Goal: Find specific fact: Find contact information

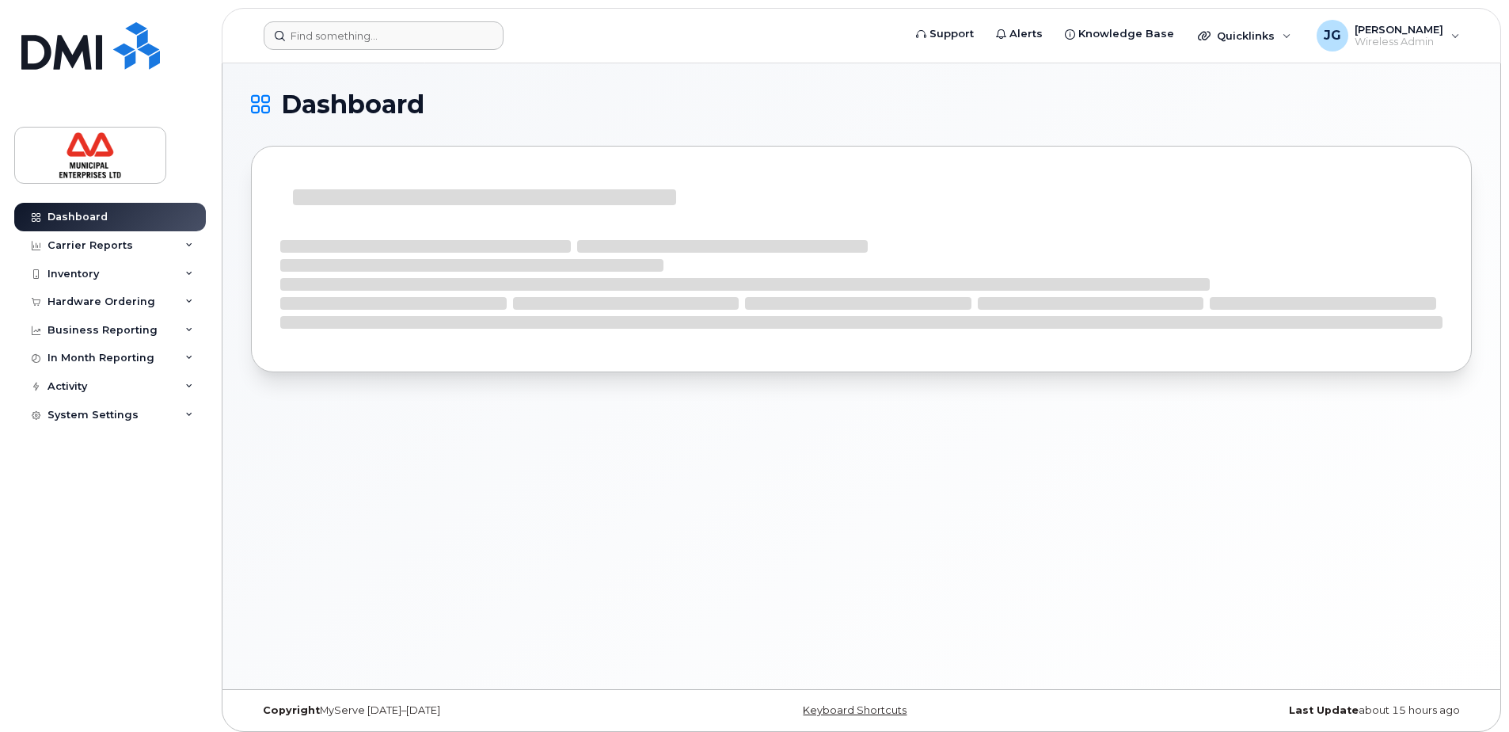
click at [347, 20] on header "Support Alerts Knowledge Base Quicklinks Suspend / Cancel Device Change SIM Car…" at bounding box center [862, 35] width 1280 height 55
click at [348, 29] on input at bounding box center [384, 35] width 240 height 29
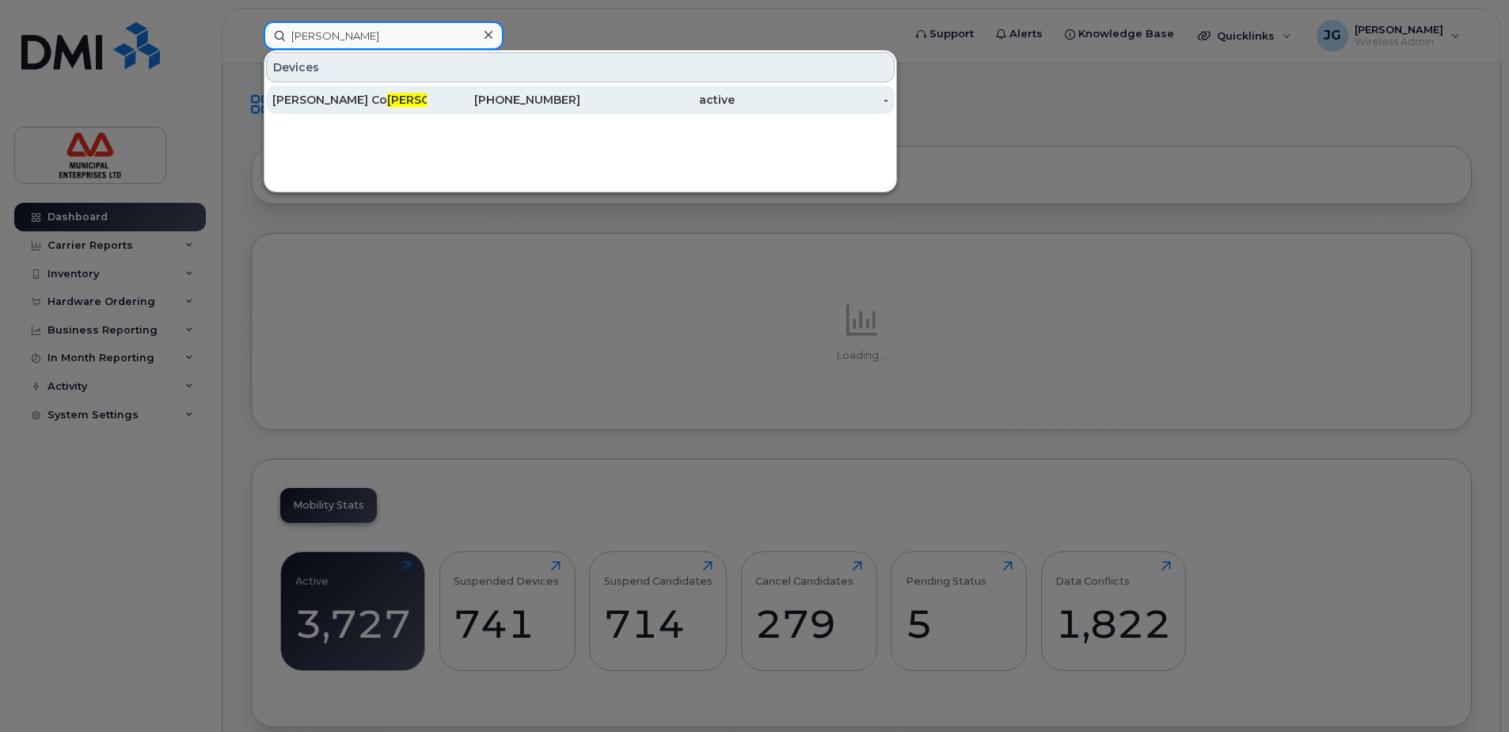
type input "stell"
click at [524, 102] on div "782-641-0509" at bounding box center [504, 100] width 154 height 16
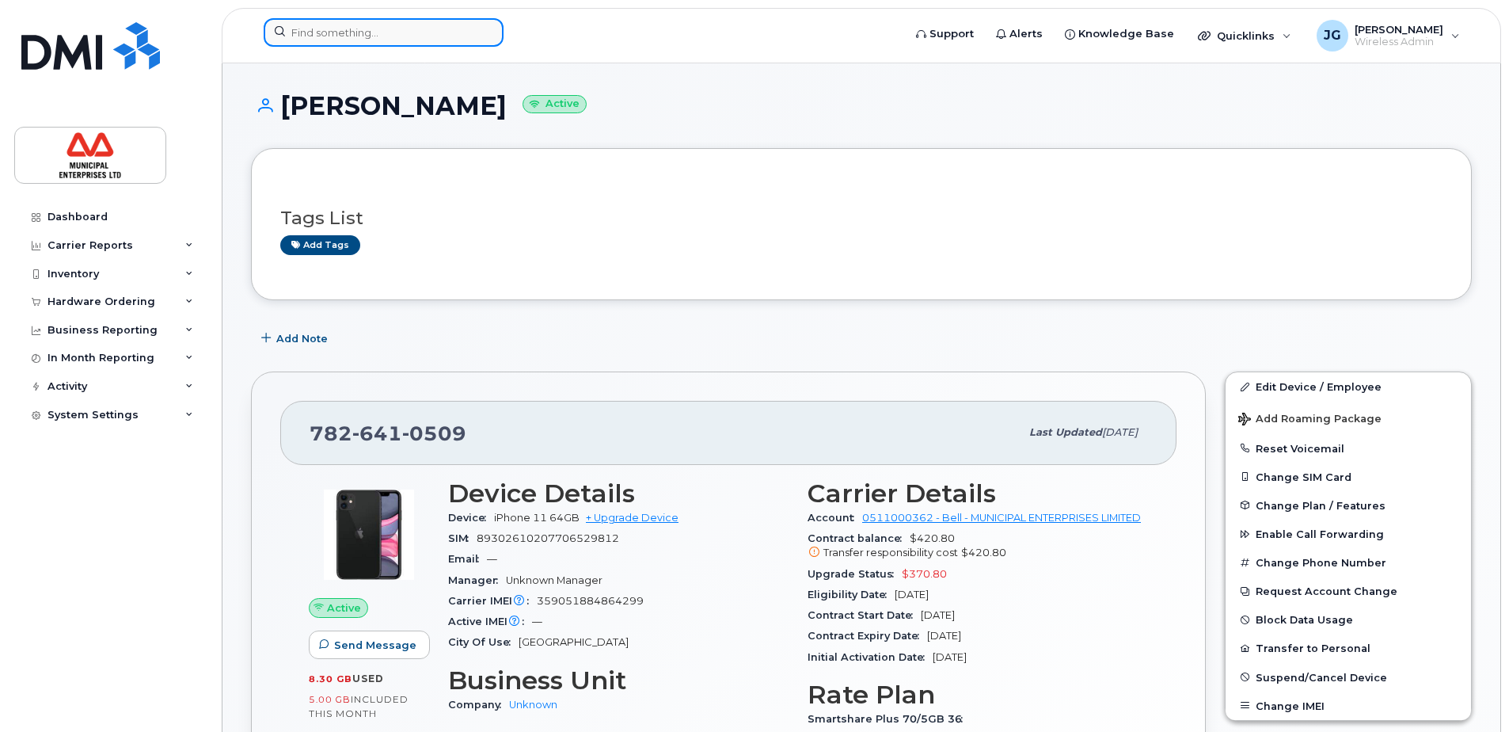
click at [409, 40] on input at bounding box center [384, 32] width 240 height 29
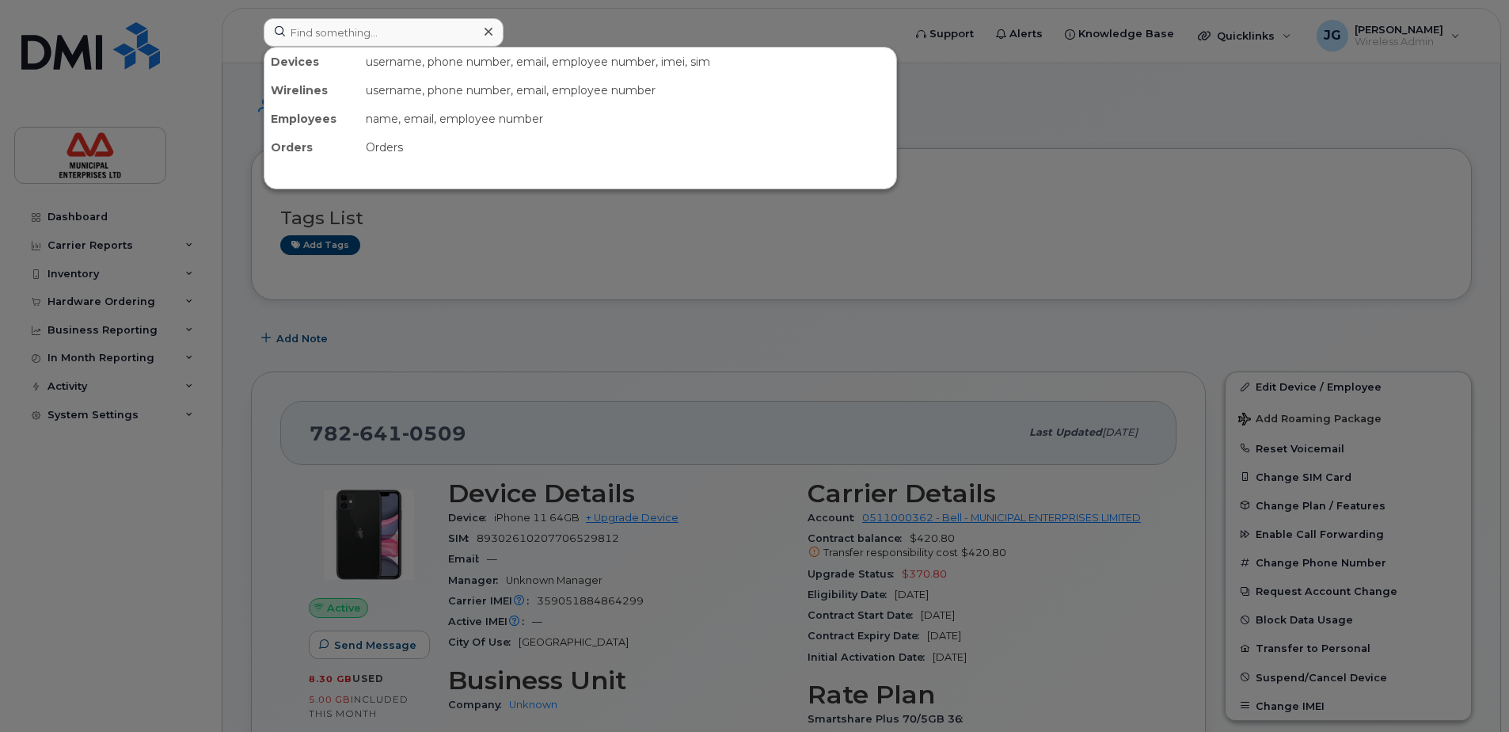
click at [655, 289] on div at bounding box center [754, 366] width 1509 height 732
click at [362, 30] on input at bounding box center [384, 32] width 240 height 29
click at [659, 41] on div at bounding box center [754, 366] width 1509 height 732
